Goal: Navigation & Orientation: Find specific page/section

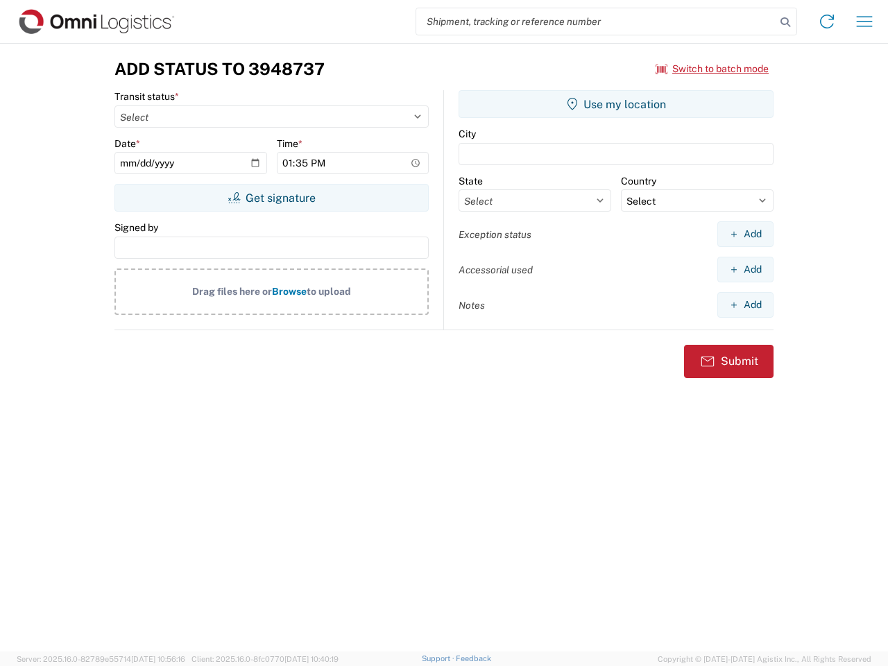
click at [596, 22] on input "search" at bounding box center [596, 21] width 360 height 26
click at [786, 22] on icon at bounding box center [785, 21] width 19 height 19
click at [827, 22] on icon at bounding box center [827, 21] width 22 height 22
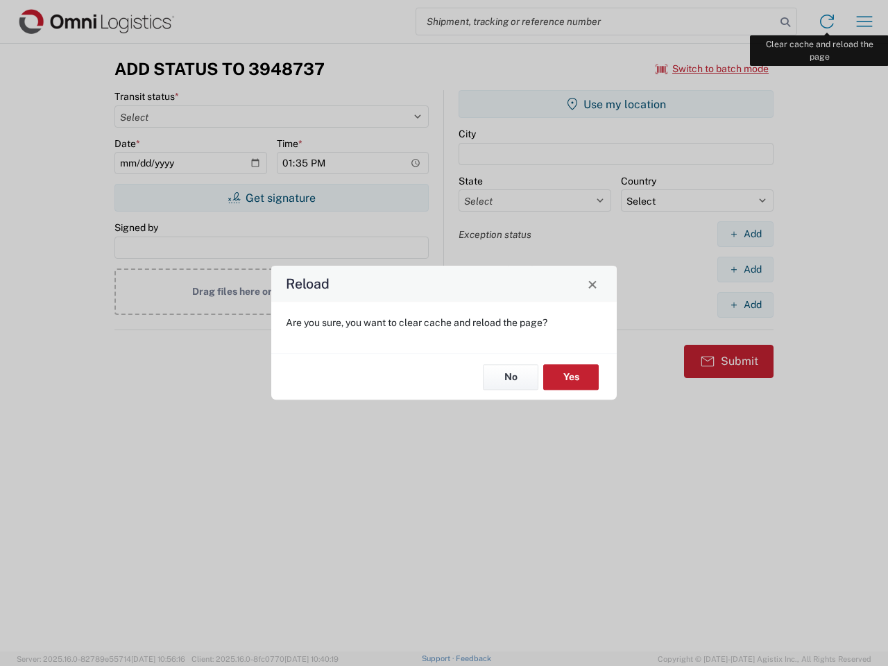
click at [865, 22] on div "Reload Are you sure, you want to clear cache and reload the page? No Yes" at bounding box center [444, 333] width 888 height 666
click at [713, 69] on div "Reload Are you sure, you want to clear cache and reload the page? No Yes" at bounding box center [444, 333] width 888 height 666
click at [271, 198] on div "Reload Are you sure, you want to clear cache and reload the page? No Yes" at bounding box center [444, 333] width 888 height 666
click at [616, 104] on div "Reload Are you sure, you want to clear cache and reload the page? No Yes" at bounding box center [444, 333] width 888 height 666
click at [745, 234] on div "Reload Are you sure, you want to clear cache and reload the page? No Yes" at bounding box center [444, 333] width 888 height 666
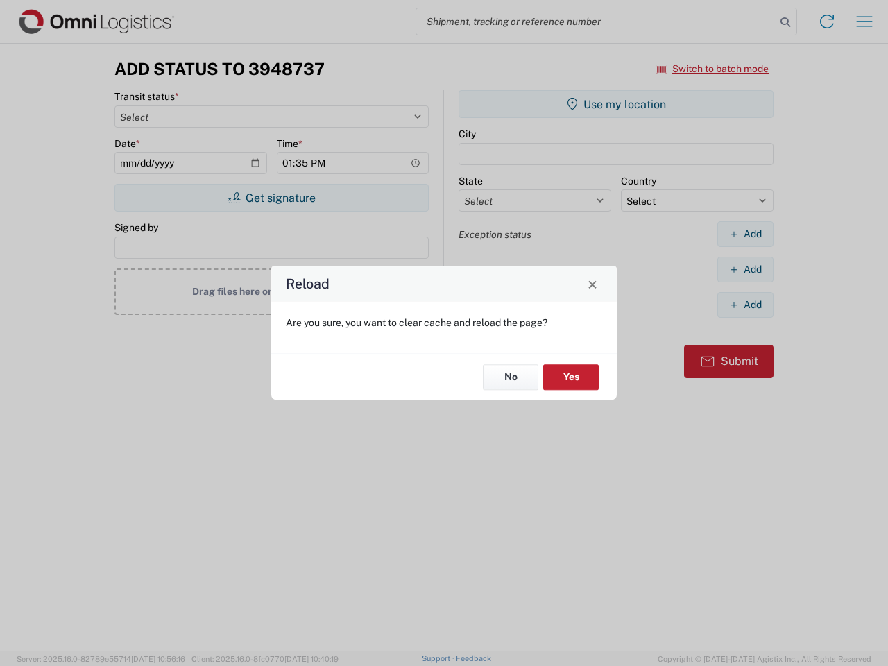
click at [745, 269] on div "Reload Are you sure, you want to clear cache and reload the page? No Yes" at bounding box center [444, 333] width 888 height 666
click at [745, 305] on div "Reload Are you sure, you want to clear cache and reload the page? No Yes" at bounding box center [444, 333] width 888 height 666
